Goal: Task Accomplishment & Management: Manage account settings

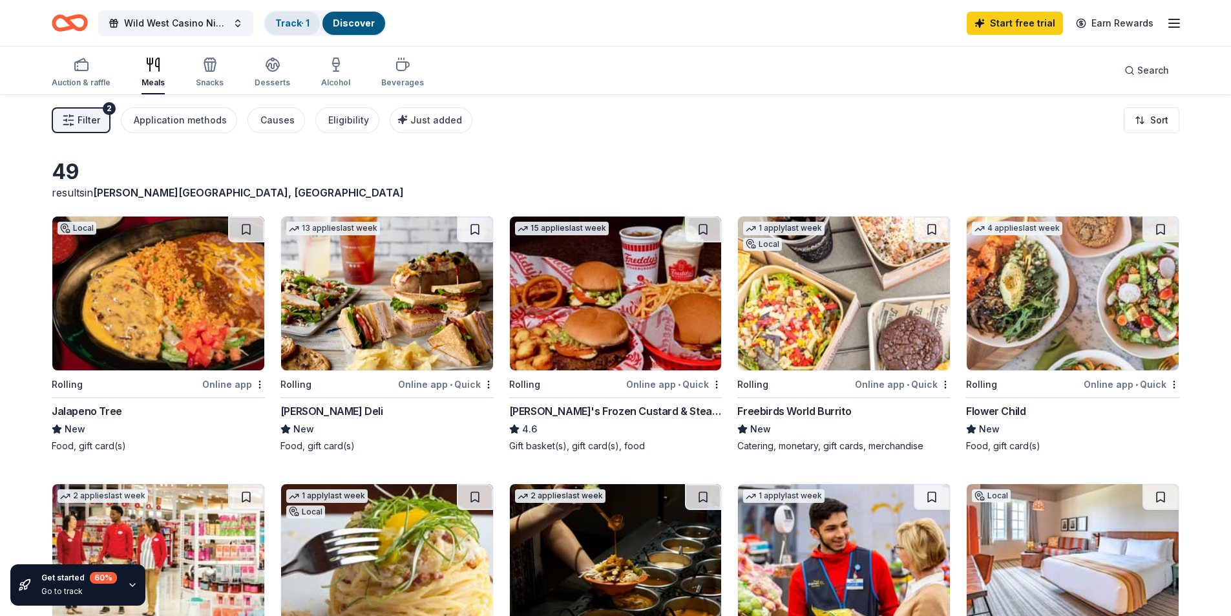
click at [297, 19] on link "Track · 1" at bounding box center [292, 22] width 34 height 11
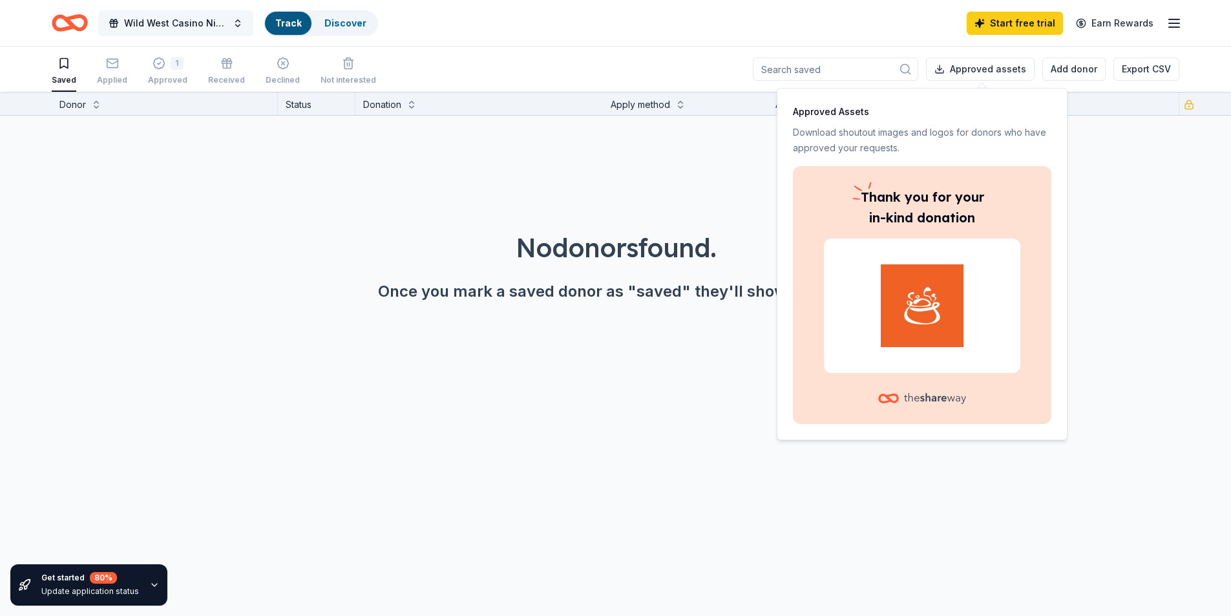
scroll to position [1, 0]
click at [167, 25] on span "Wild West Casino Night" at bounding box center [175, 24] width 103 height 16
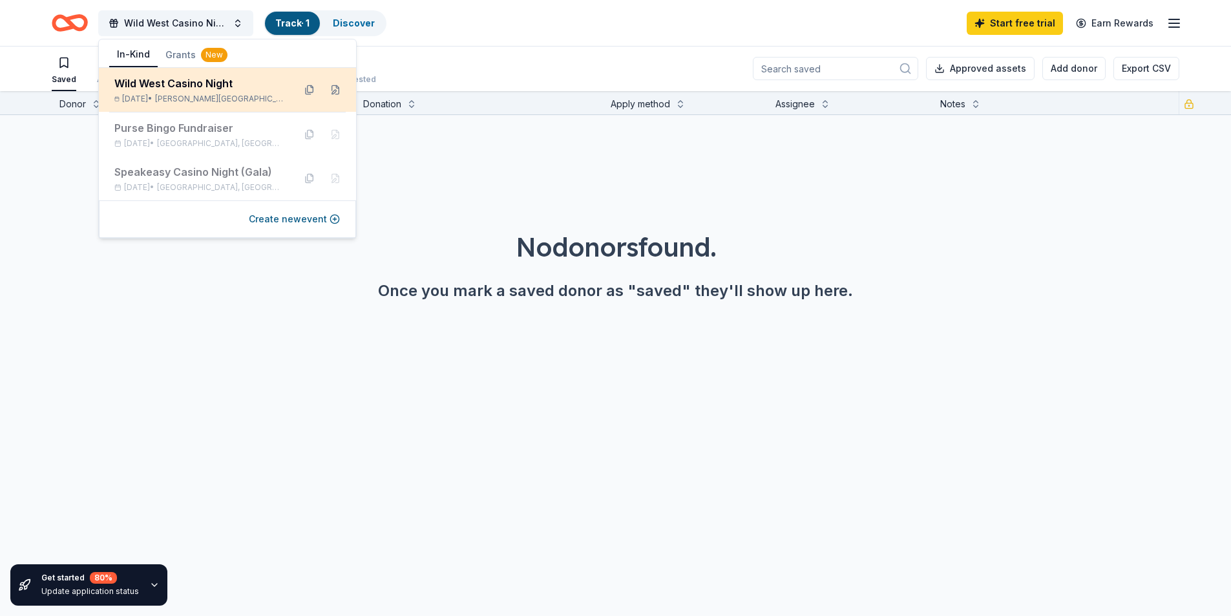
click at [169, 82] on div "Wild West Casino Night" at bounding box center [198, 84] width 169 height 16
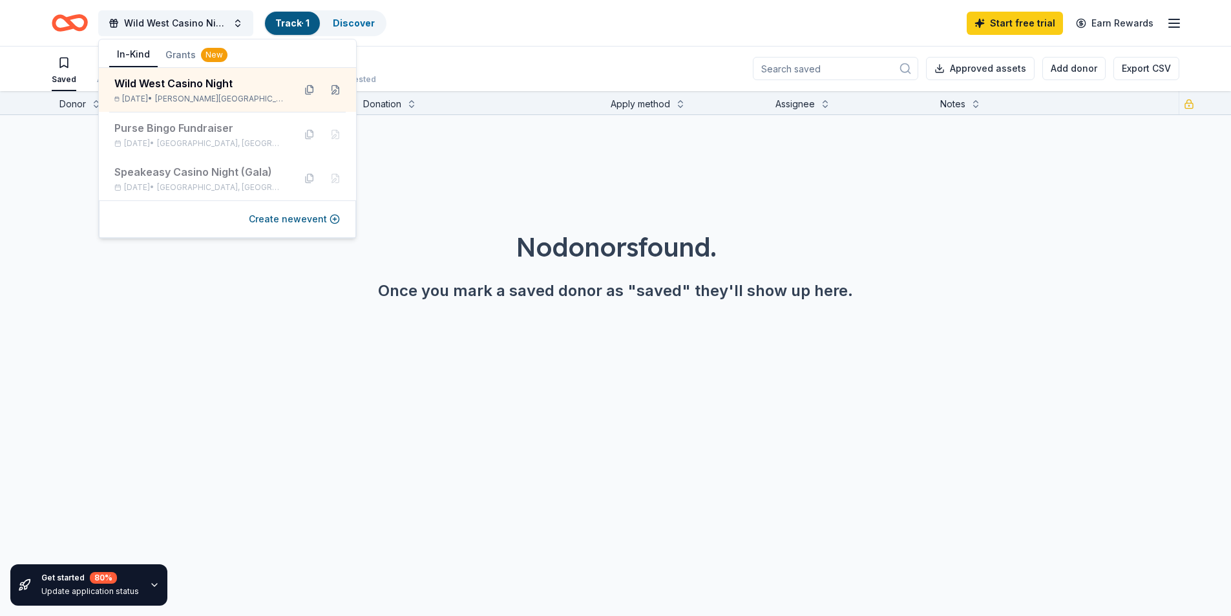
click at [445, 202] on div "No donors found. Once you mark a saved donor as "saved" they'll show up here." at bounding box center [615, 228] width 1231 height 227
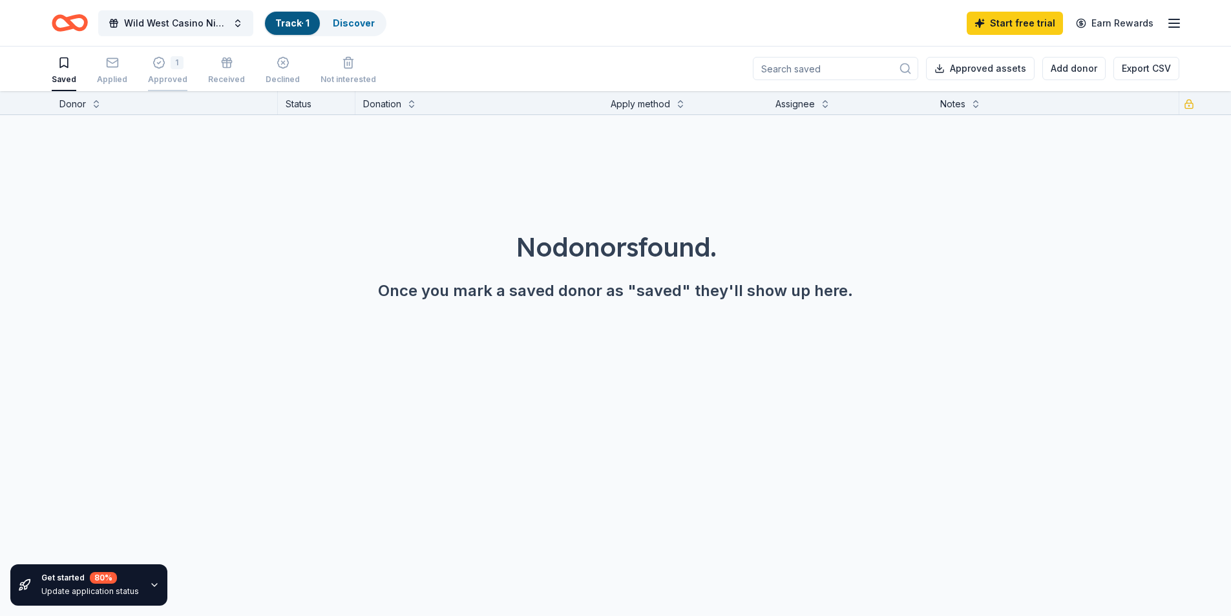
click at [163, 63] on div "1" at bounding box center [167, 62] width 39 height 13
